Goal: Task Accomplishment & Management: Use online tool/utility

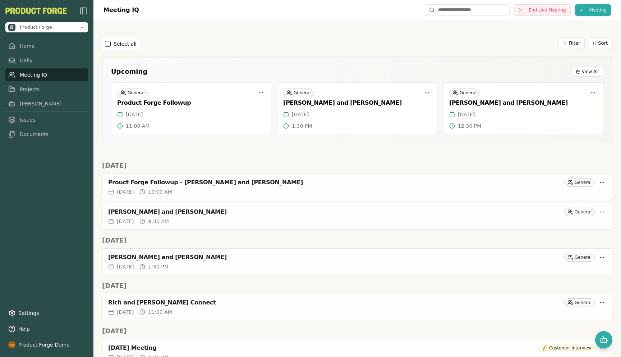
click at [205, 45] on div "Select all Filter Sort" at bounding box center [357, 43] width 511 height 13
click at [20, 44] on link "Home" at bounding box center [46, 46] width 83 height 13
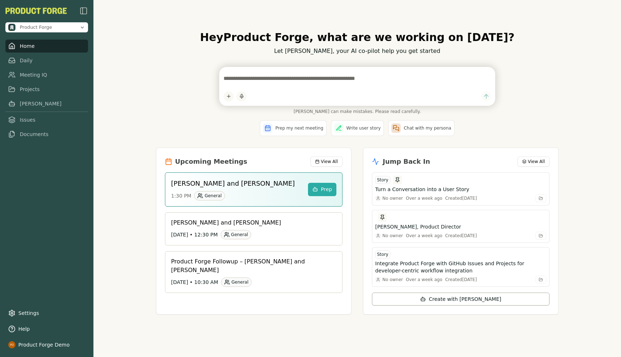
click at [272, 83] on textarea at bounding box center [358, 78] width 268 height 14
click at [31, 63] on link "Daily" at bounding box center [46, 60] width 83 height 13
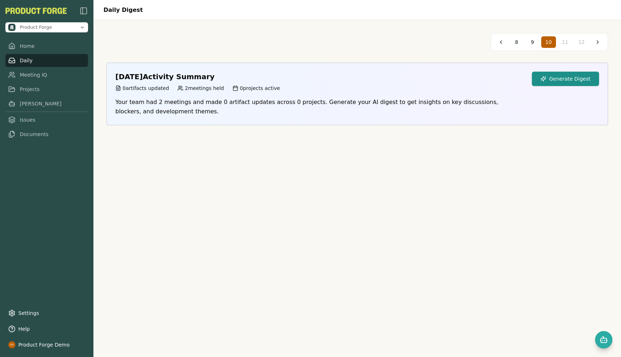
click at [562, 76] on button "Generate Digest" at bounding box center [565, 79] width 67 height 14
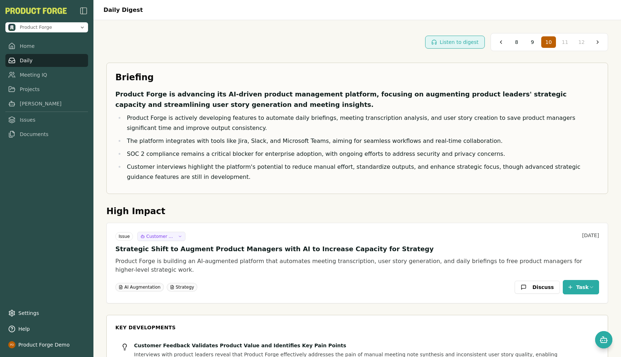
drag, startPoint x: 128, startPoint y: 153, endPoint x: 267, endPoint y: 149, distance: 139.6
click at [267, 149] on li "SOC 2 compliance remains a critical blocker for enterprise adoption, with ongoi…" at bounding box center [362, 154] width 475 height 10
drag, startPoint x: 127, startPoint y: 154, endPoint x: 253, endPoint y: 155, distance: 125.9
click at [253, 155] on li "SOC 2 compliance remains a critical blocker for enterprise adoption, with ongoi…" at bounding box center [362, 154] width 475 height 10
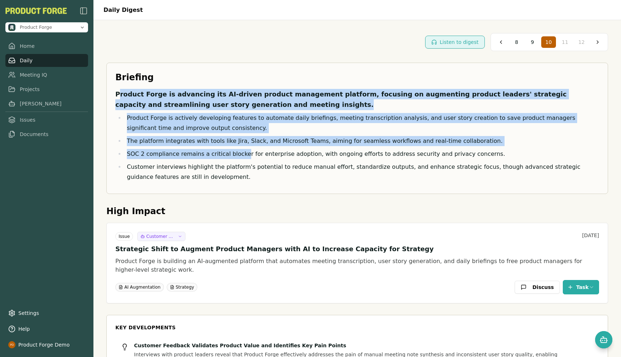
drag, startPoint x: 120, startPoint y: 97, endPoint x: 240, endPoint y: 158, distance: 134.8
click at [240, 158] on div "Product Forge is advancing its AI-driven product management platform, focusing …" at bounding box center [357, 135] width 484 height 93
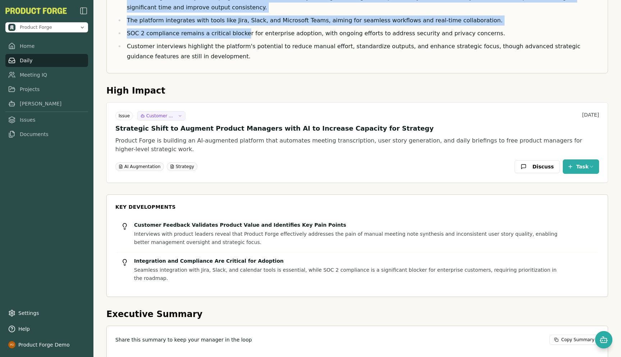
scroll to position [125, 0]
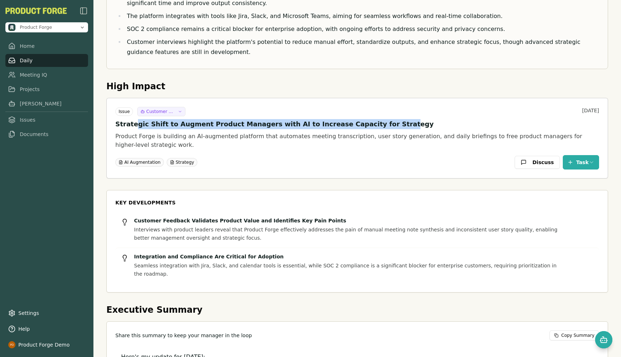
drag, startPoint x: 134, startPoint y: 123, endPoint x: 365, endPoint y: 126, distance: 230.9
click at [365, 126] on h4 "Strategic Shift to Augment Product Managers with AI to Increase Capacity for St…" at bounding box center [357, 124] width 484 height 10
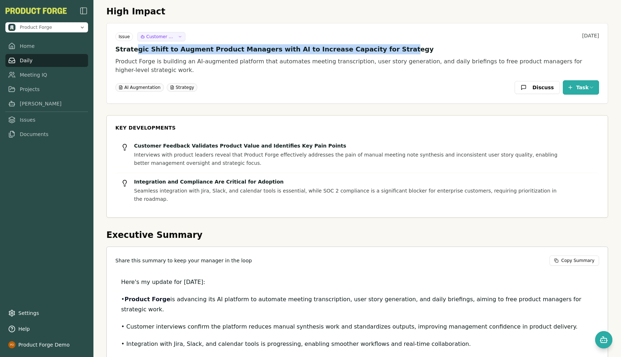
scroll to position [0, 0]
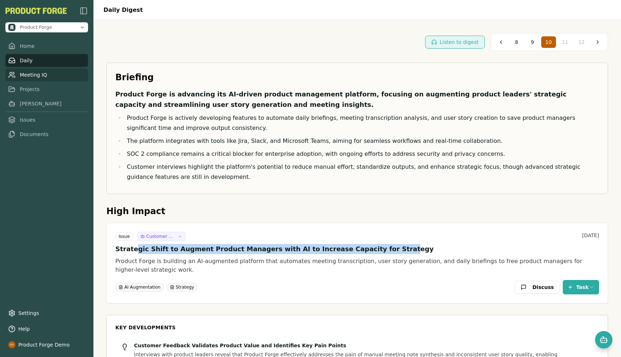
click at [28, 76] on link "Meeting IQ" at bounding box center [46, 74] width 83 height 13
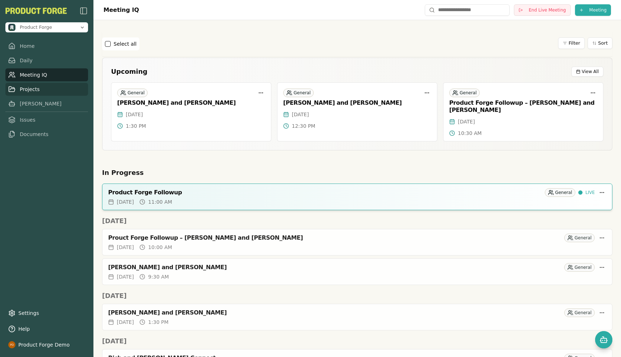
click at [39, 94] on link "Projects" at bounding box center [46, 89] width 83 height 13
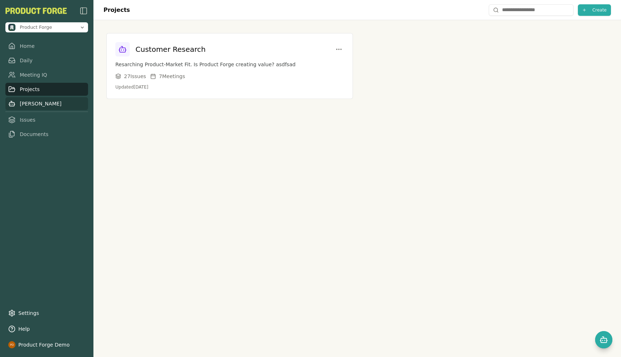
click at [26, 106] on link "[PERSON_NAME]" at bounding box center [46, 103] width 83 height 13
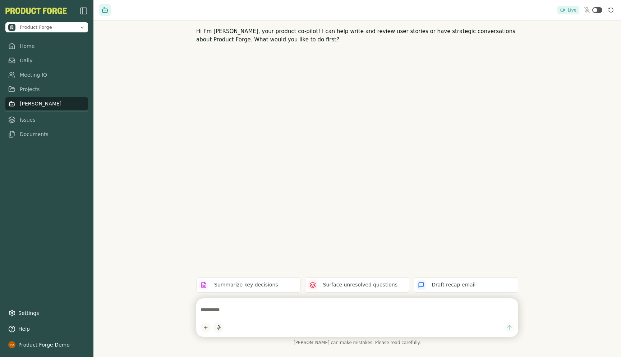
click at [341, 316] on textarea at bounding box center [358, 309] width 314 height 14
click at [29, 41] on link "Home" at bounding box center [46, 46] width 83 height 13
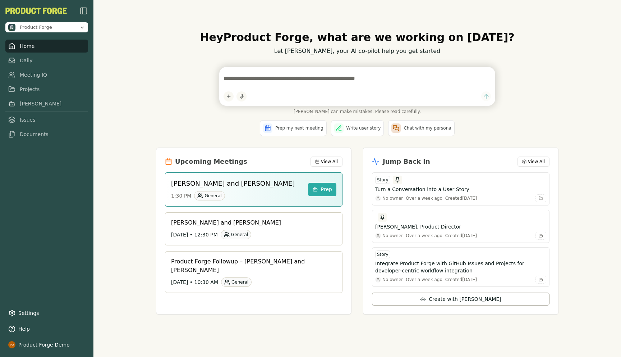
click at [159, 117] on div "Hey Product Forge , what are we working on [DATE]? Let [PERSON_NAME], your AI c…" at bounding box center [357, 178] width 414 height 318
click at [32, 71] on link "Meeting IQ" at bounding box center [46, 74] width 83 height 13
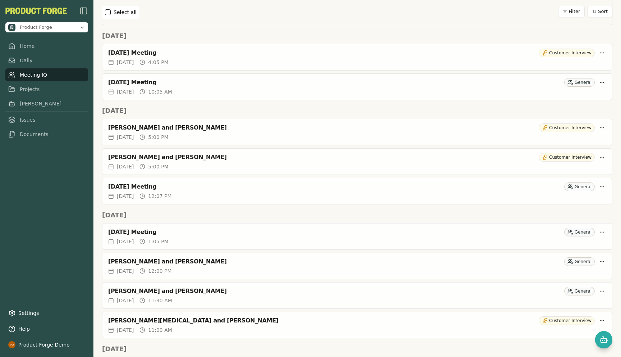
scroll to position [362, 0]
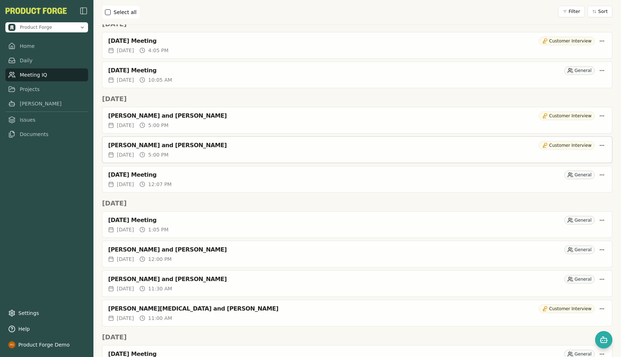
click at [172, 143] on div "[PERSON_NAME] and [PERSON_NAME] Customer Interview" at bounding box center [357, 144] width 510 height 14
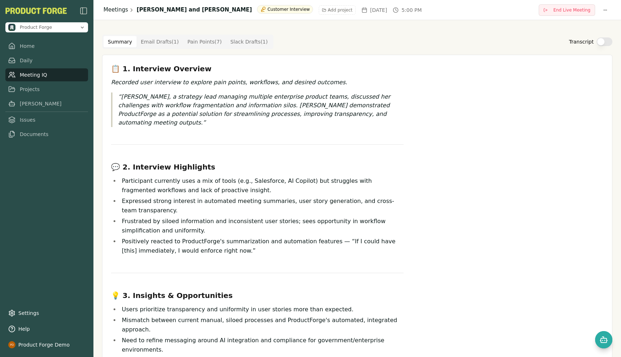
click at [114, 10] on link "Meetings" at bounding box center [116, 10] width 24 height 8
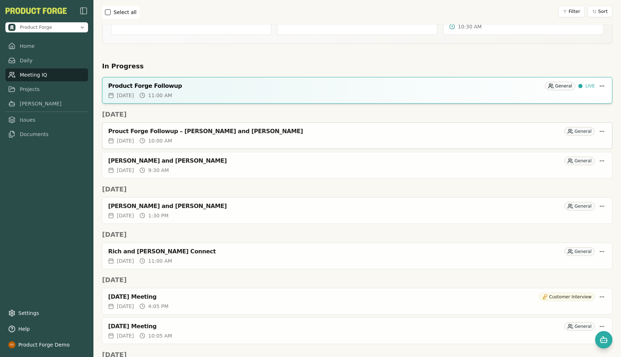
scroll to position [107, 0]
click at [333, 61] on h2 "In Progress" at bounding box center [357, 66] width 511 height 10
click at [35, 92] on link "Projects" at bounding box center [46, 89] width 83 height 13
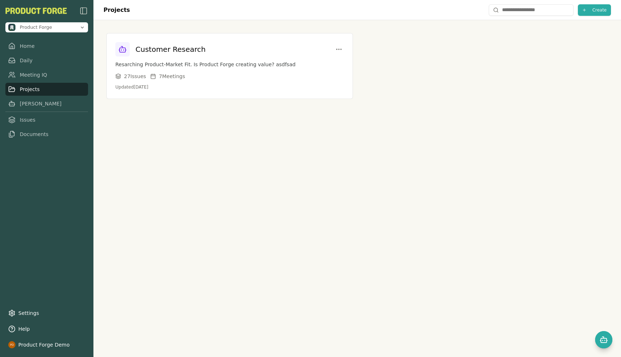
click at [585, 2] on div "Projects Create" at bounding box center [358, 10] width 528 height 20
click at [587, 9] on button "Create" at bounding box center [594, 10] width 33 height 12
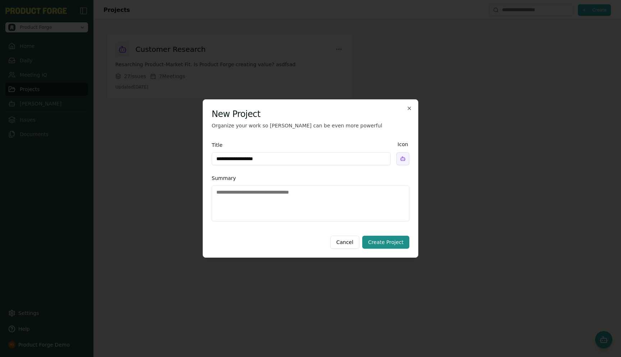
type input "**********"
click at [357, 188] on textarea "Summary" at bounding box center [311, 203] width 198 height 36
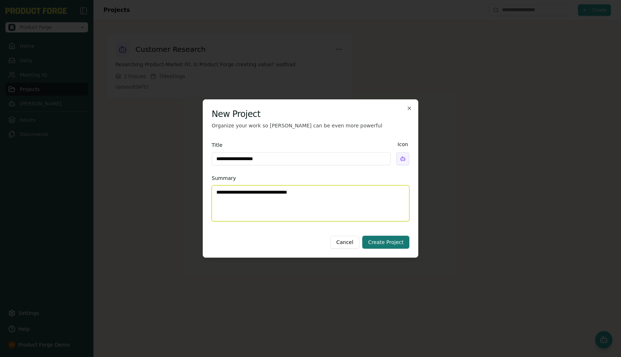
type textarea "**********"
click at [392, 242] on button "Create Project" at bounding box center [386, 242] width 47 height 13
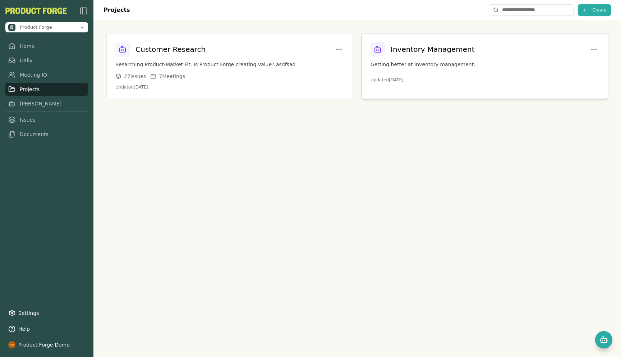
click at [439, 73] on div "Inventory Management Getting better at inventory management. Updated [DATE]" at bounding box center [485, 62] width 246 height 58
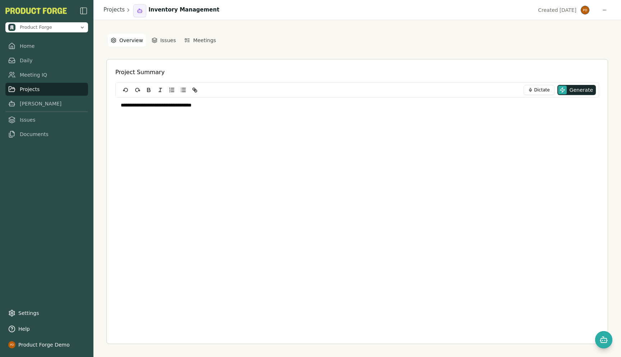
click at [228, 111] on div "**********" at bounding box center [357, 142] width 484 height 90
click at [534, 93] on button "Dictate" at bounding box center [539, 90] width 31 height 10
click at [536, 88] on button "Dictate" at bounding box center [539, 90] width 31 height 10
click at [536, 87] on button "Dictate" at bounding box center [539, 90] width 31 height 10
click at [569, 91] on button "Generate" at bounding box center [577, 90] width 38 height 10
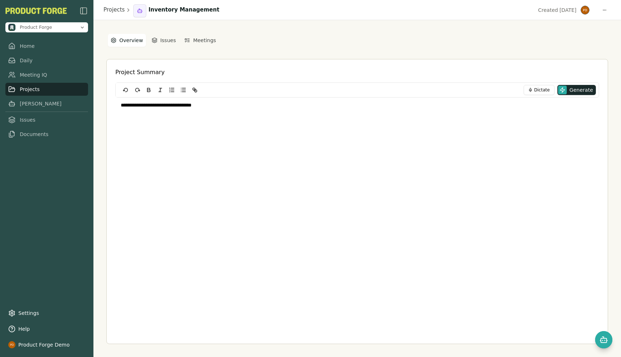
click at [190, 104] on p "**********" at bounding box center [357, 105] width 473 height 7
click at [30, 72] on link "Meeting IQ" at bounding box center [46, 74] width 83 height 13
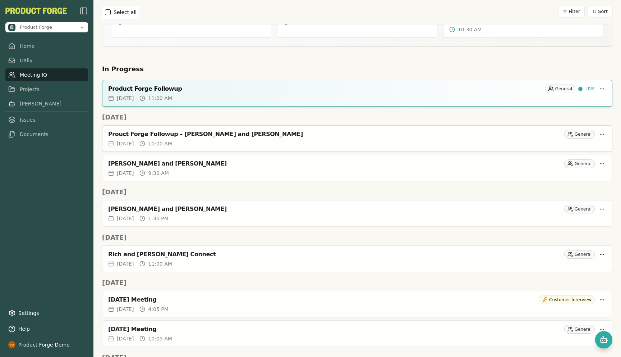
scroll to position [206, 0]
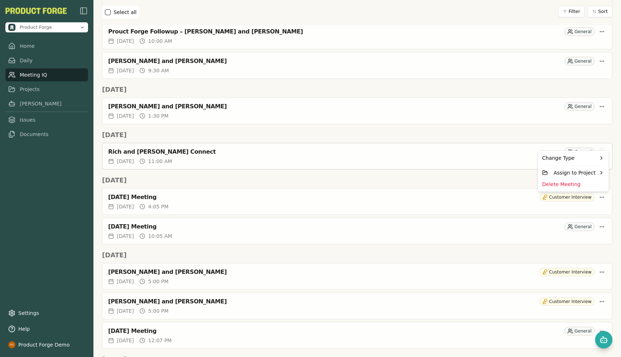
click at [600, 143] on html "Product Forge Home Daily Meeting IQ Projects [PERSON_NAME] Issues Documents Set…" at bounding box center [310, 178] width 621 height 357
click at [495, 196] on span "Inventory Management" at bounding box center [511, 197] width 59 height 7
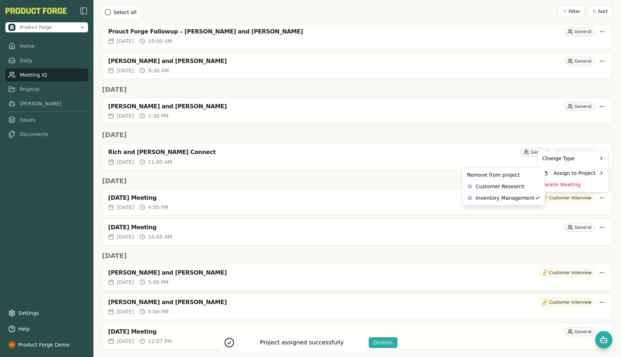
click at [408, 179] on html "Project assigned successfully Dismiss Product Forge Home Daily Meeting IQ Proje…" at bounding box center [310, 178] width 621 height 357
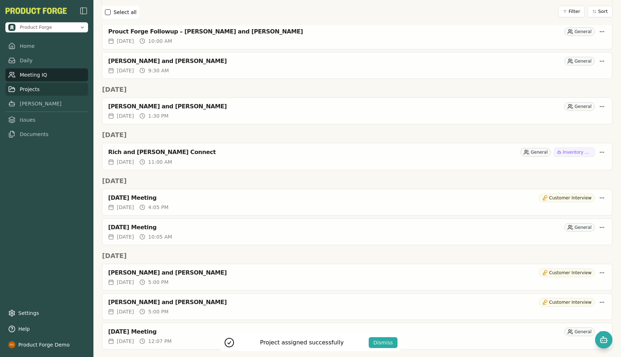
click at [36, 87] on link "Projects" at bounding box center [46, 89] width 83 height 13
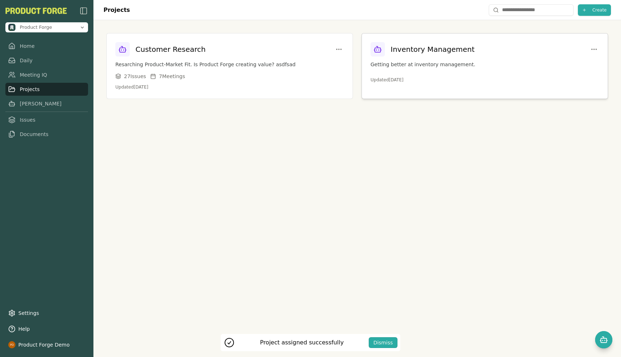
click at [459, 53] on h3 "Inventory Management" at bounding box center [433, 49] width 84 height 10
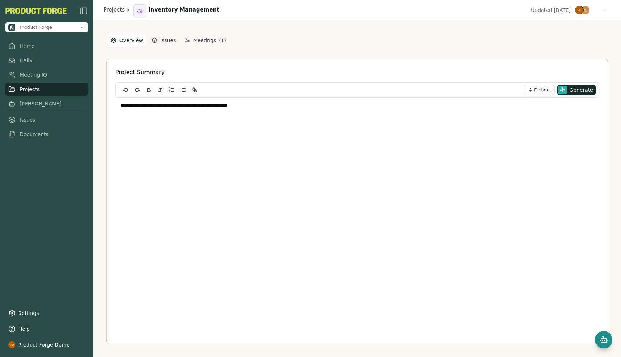
click at [609, 337] on button "Open chat" at bounding box center [604, 339] width 17 height 17
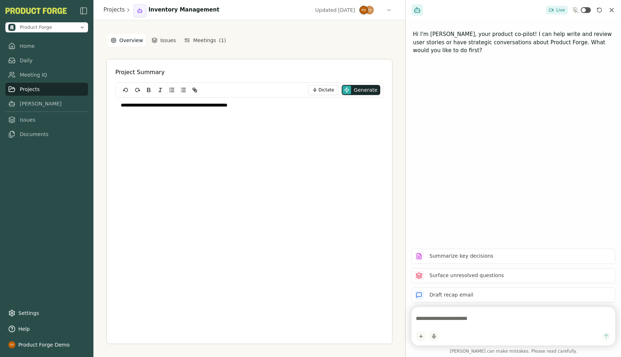
click at [423, 322] on textarea at bounding box center [513, 318] width 195 height 14
type textarea "**********"
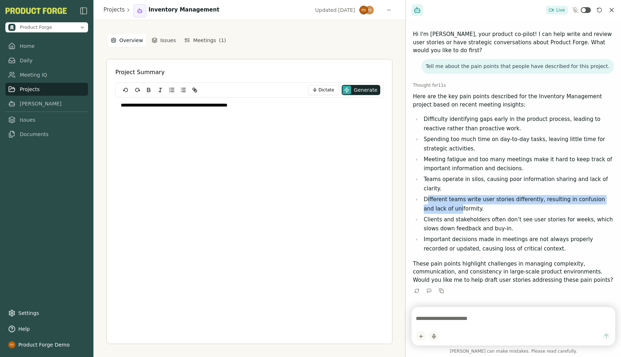
drag, startPoint x: 428, startPoint y: 192, endPoint x: 437, endPoint y: 199, distance: 11.8
click at [437, 199] on li "Different teams write user stories differently, resulting in confusion and lack…" at bounding box center [518, 204] width 192 height 18
click at [423, 324] on textarea at bounding box center [513, 318] width 195 height 14
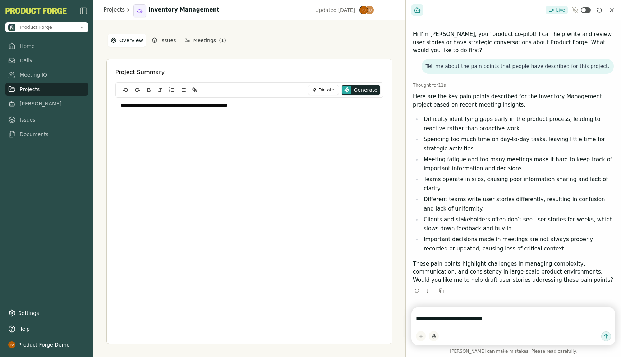
type textarea "**********"
click at [230, 204] on div "**********" at bounding box center [249, 215] width 268 height 267
click at [272, 107] on p "**********" at bounding box center [250, 105] width 258 height 7
click at [182, 92] on icon "button" at bounding box center [183, 90] width 6 height 6
click at [512, 318] on textarea "**********" at bounding box center [513, 318] width 195 height 14
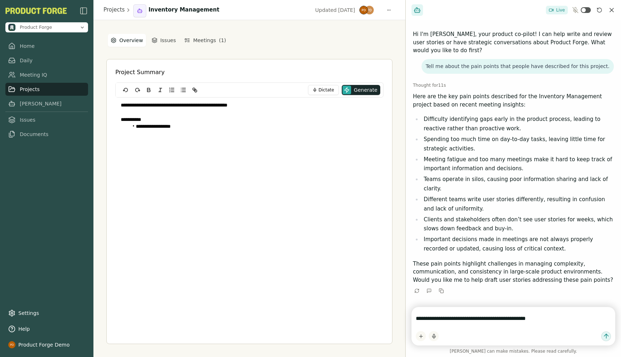
type textarea "**********"
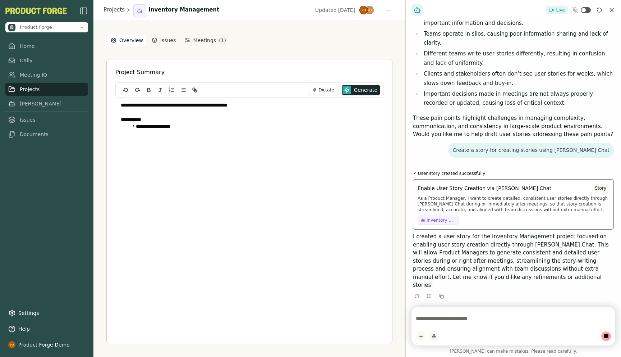
scroll to position [110, 0]
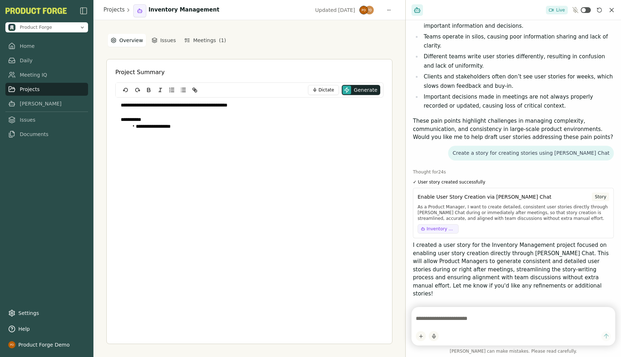
click at [181, 128] on li "**********" at bounding box center [253, 126] width 250 height 7
click at [201, 168] on li "**********" at bounding box center [253, 169] width 250 height 7
